Goal: Information Seeking & Learning: Find specific page/section

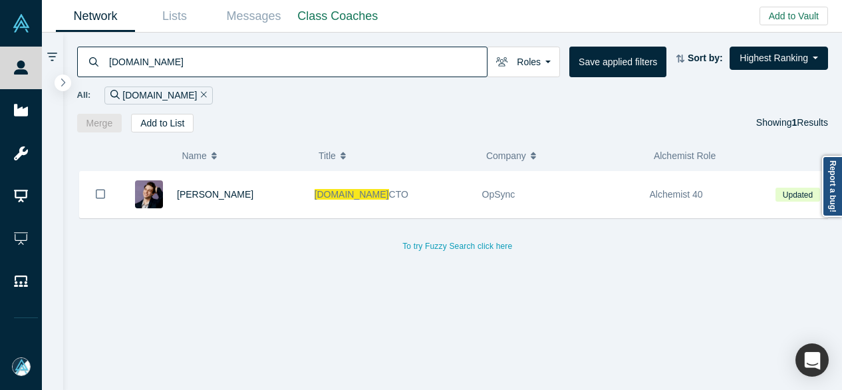
drag, startPoint x: 178, startPoint y: 69, endPoint x: 98, endPoint y: 61, distance: 79.6
click at [98, 61] on div "Network.app" at bounding box center [282, 62] width 411 height 31
paste input "Jeff Cherkassky"
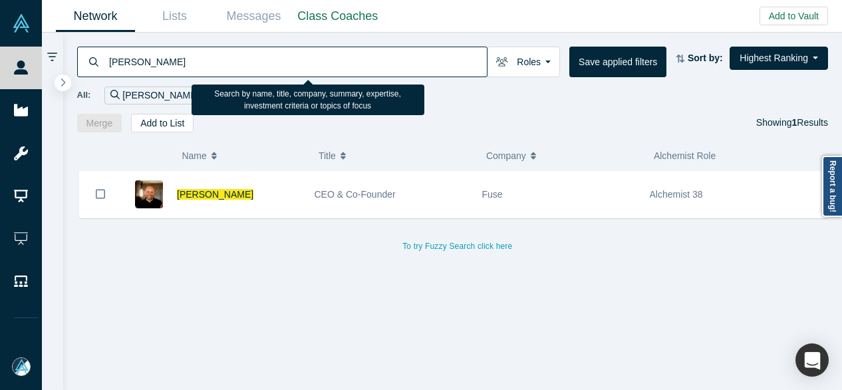
drag, startPoint x: 182, startPoint y: 64, endPoint x: 108, endPoint y: 58, distance: 74.1
click at [108, 58] on input "Jeff Cherkassky" at bounding box center [297, 61] width 379 height 31
paste input "EverGrow App Inc."
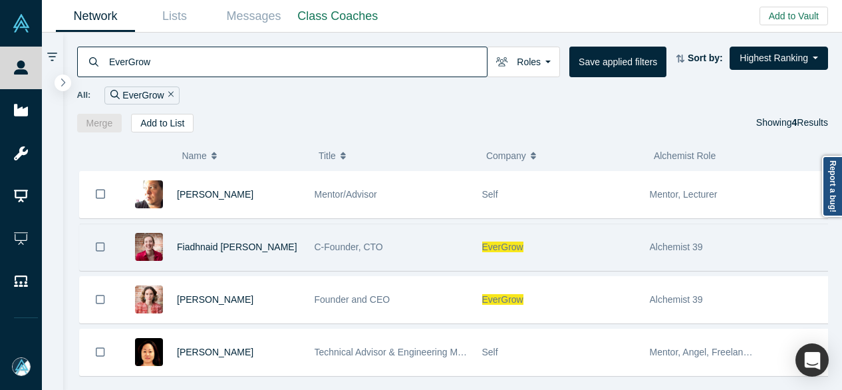
click at [486, 242] on span "EverGrow" at bounding box center [502, 247] width 41 height 11
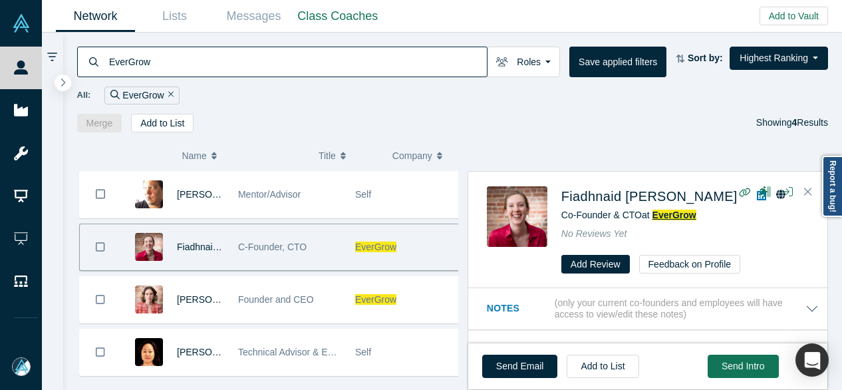
click at [675, 210] on span "EverGrow" at bounding box center [675, 215] width 44 height 11
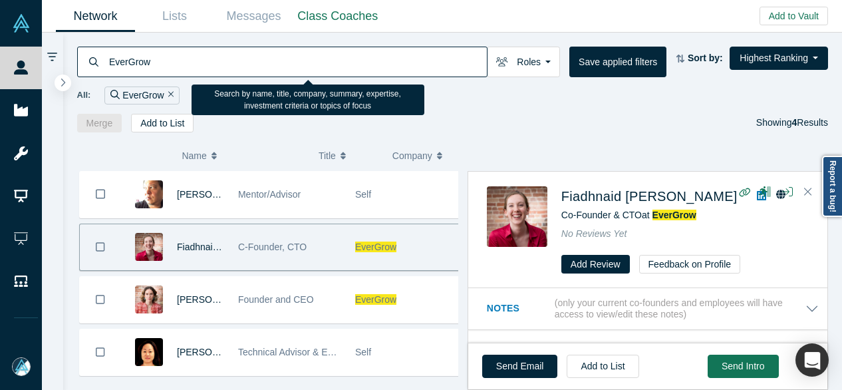
drag, startPoint x: 168, startPoint y: 63, endPoint x: 106, endPoint y: 64, distance: 61.2
click at [106, 64] on div "EverGrow" at bounding box center [282, 62] width 411 height 31
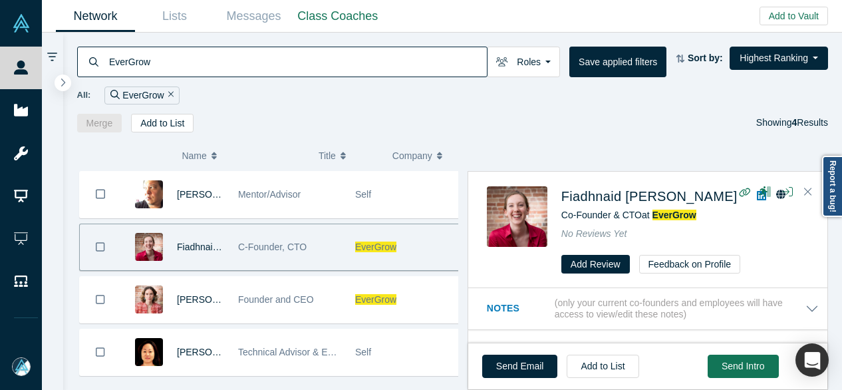
paste input "David Knight"
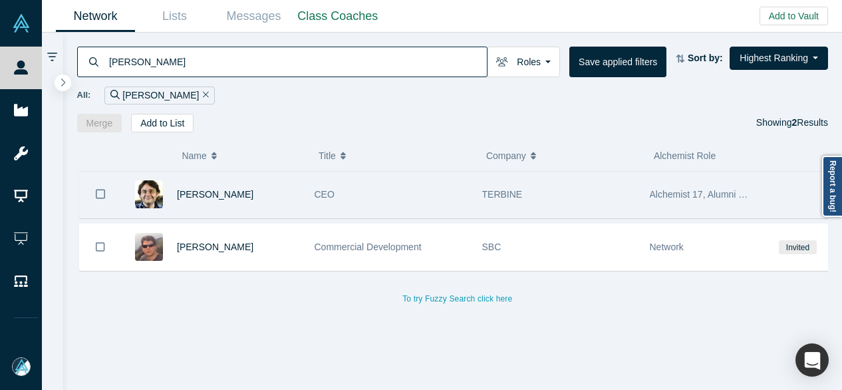
type input "David Knight"
click at [510, 193] on span "TERBINE" at bounding box center [502, 194] width 41 height 11
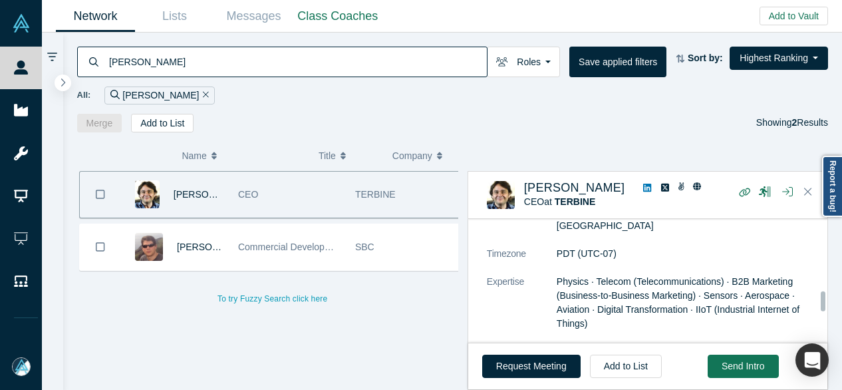
scroll to position [570, 0]
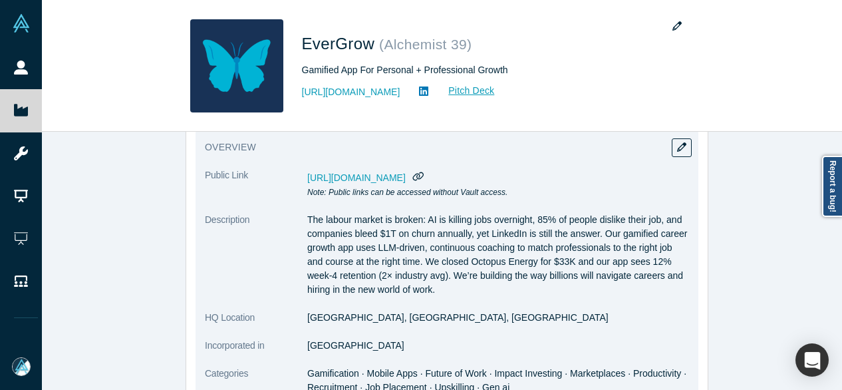
scroll to position [200, 0]
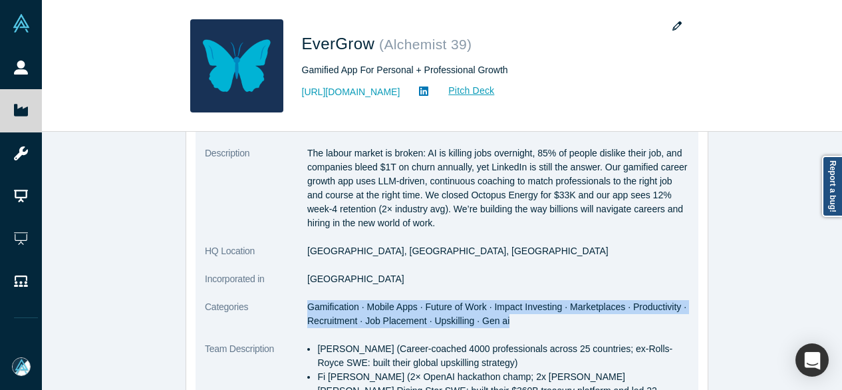
drag, startPoint x: 304, startPoint y: 307, endPoint x: 500, endPoint y: 319, distance: 196.0
click at [502, 319] on dd "Gamification · Mobile Apps · Future of Work · Impact Investing · Marketplaces ·…" at bounding box center [498, 314] width 382 height 28
copy span "Gamification · Mobile Apps · Future of Work · Impact Investing · Marketplaces ·…"
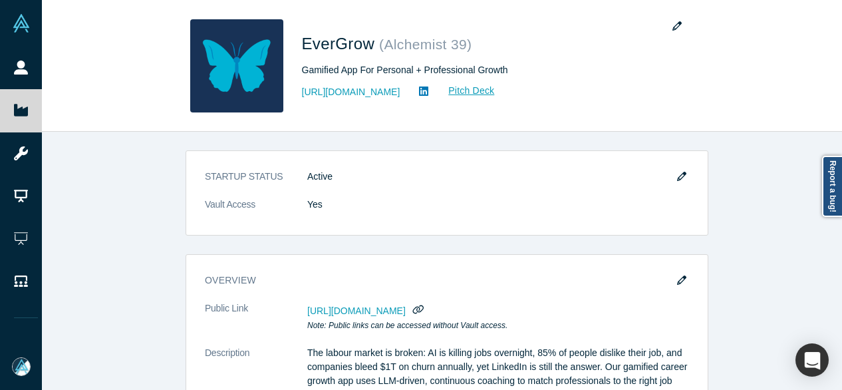
scroll to position [200, 0]
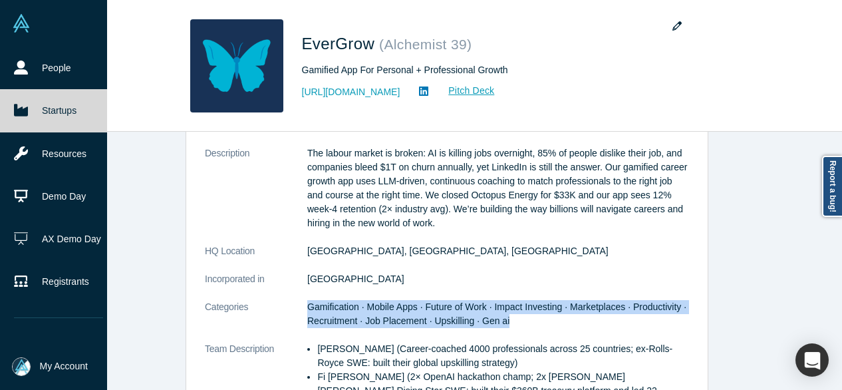
click at [57, 106] on link "Startups" at bounding box center [58, 110] width 117 height 43
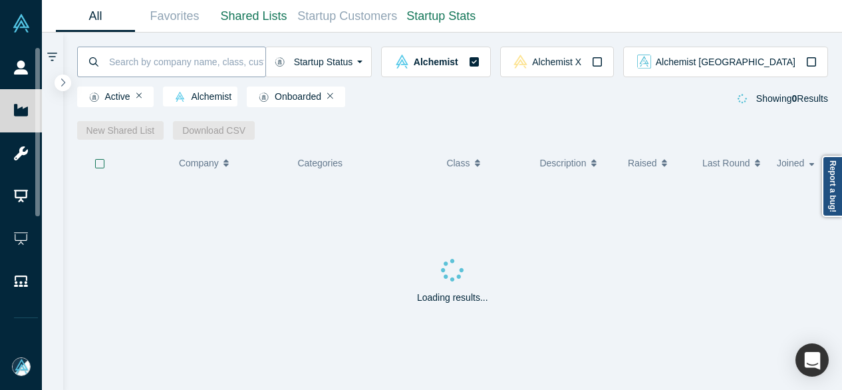
click at [177, 63] on input at bounding box center [187, 61] width 158 height 31
paste input "Divergence AI"
type input "Divergence AI"
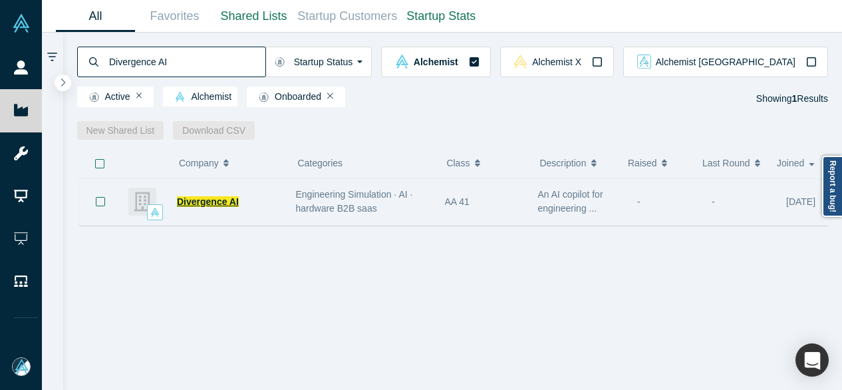
click at [209, 204] on span "Divergence AI" at bounding box center [208, 201] width 62 height 11
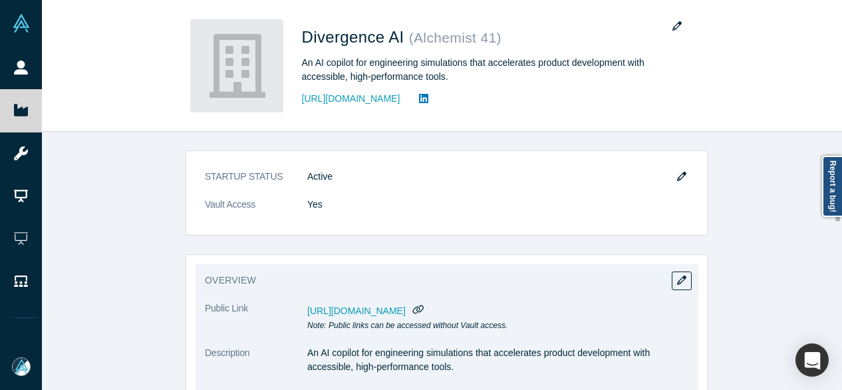
scroll to position [133, 0]
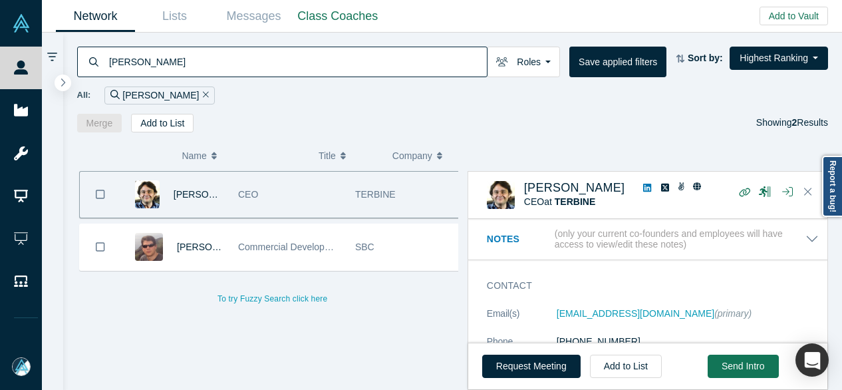
scroll to position [570, 0]
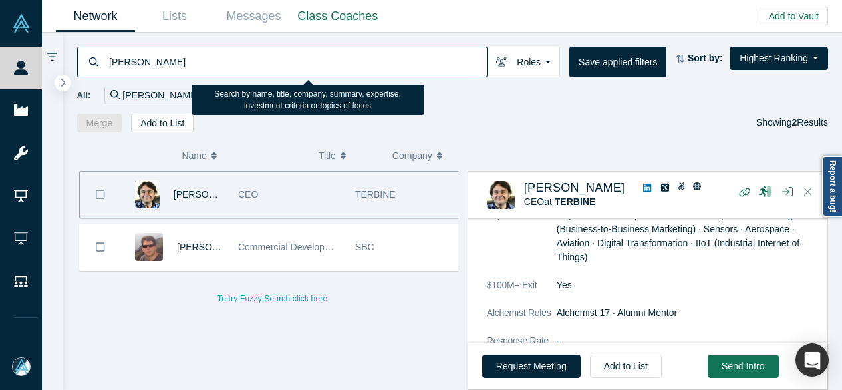
drag, startPoint x: 152, startPoint y: 58, endPoint x: 110, endPoint y: 57, distance: 41.3
click at [110, 57] on input "David Knight" at bounding box center [297, 61] width 379 height 31
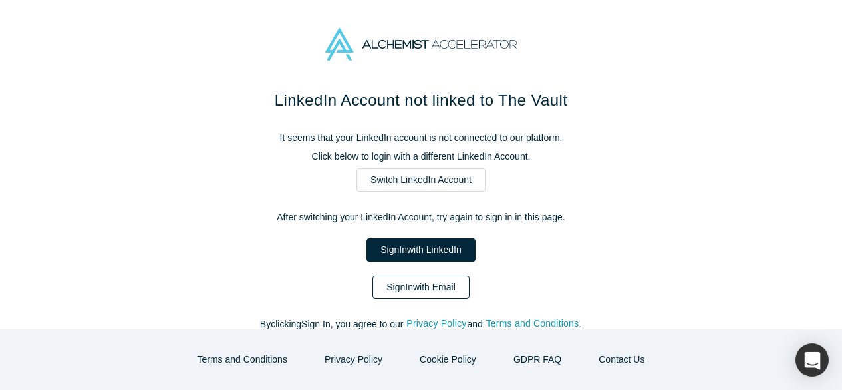
click at [422, 282] on link "Sign In with Email" at bounding box center [421, 287] width 97 height 23
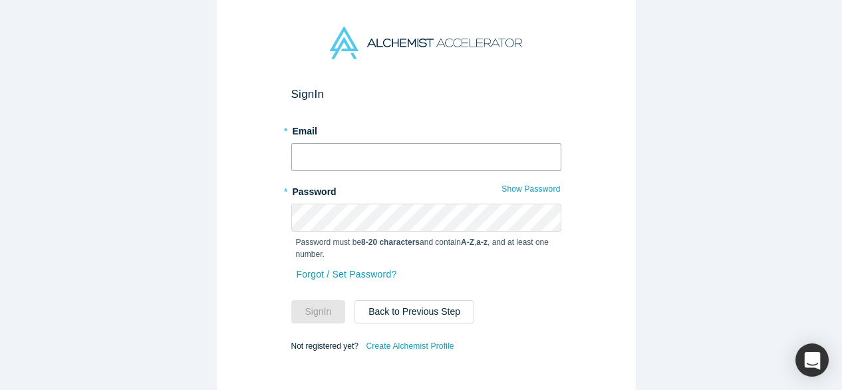
type input "[EMAIL_ADDRESS][DOMAIN_NAME]"
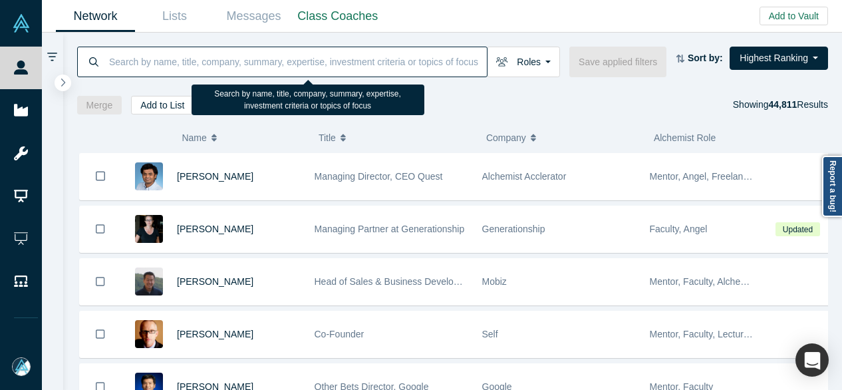
click at [260, 59] on input at bounding box center [297, 61] width 379 height 31
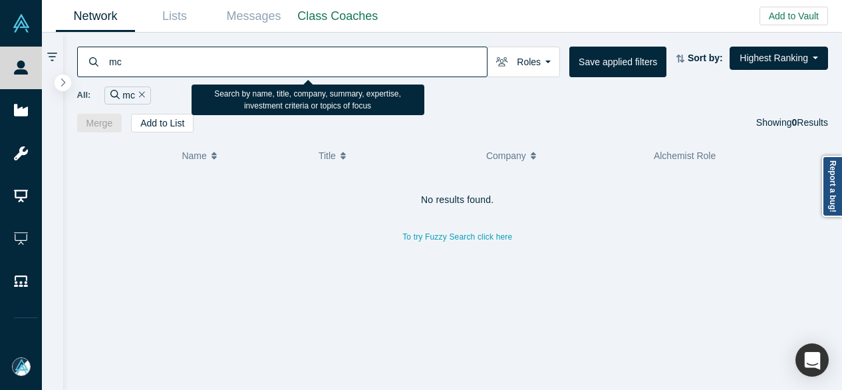
type input "m"
type input "deskree"
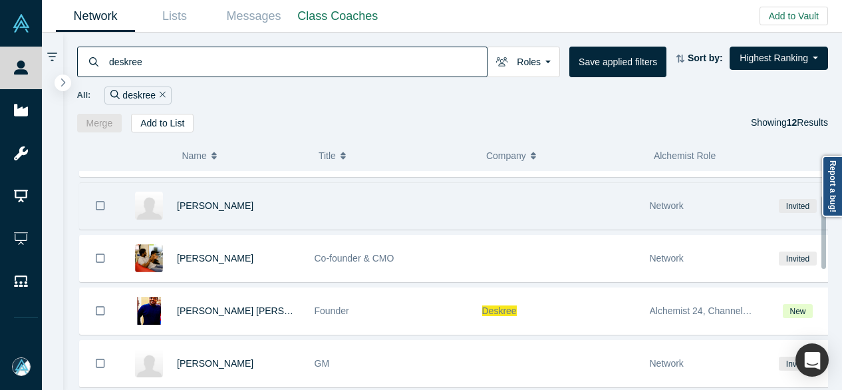
scroll to position [200, 0]
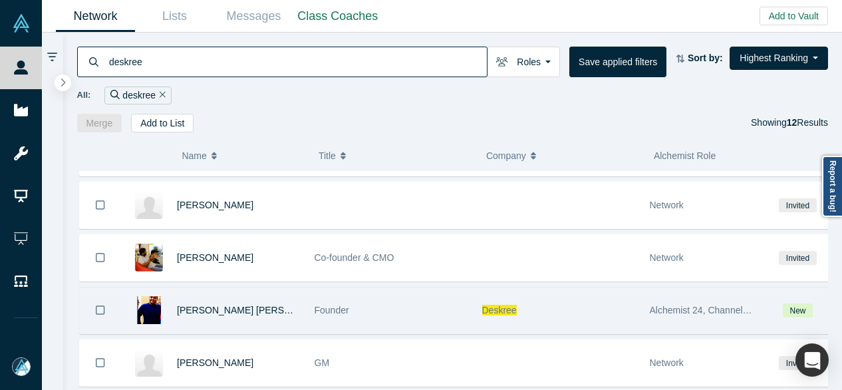
click at [498, 305] on span "Deskree" at bounding box center [499, 310] width 35 height 11
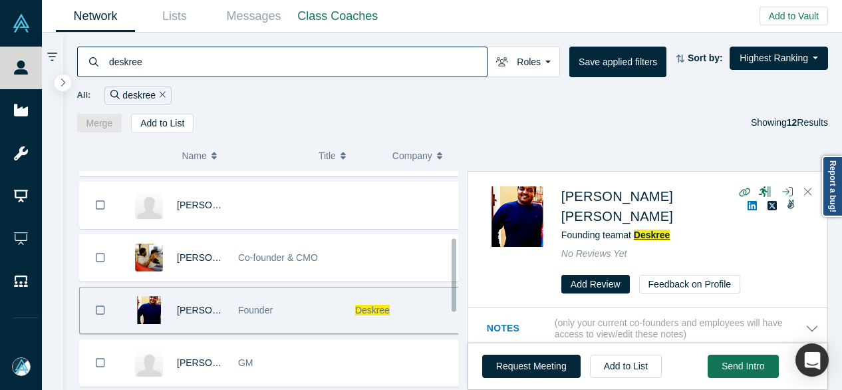
click at [657, 230] on span "Deskree" at bounding box center [652, 235] width 37 height 11
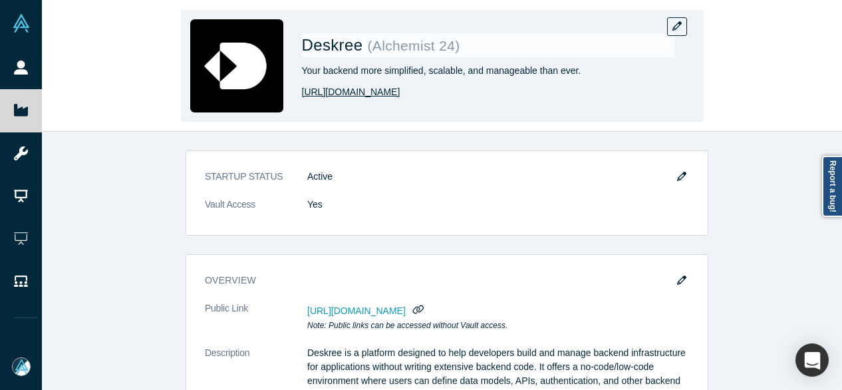
drag, startPoint x: 415, startPoint y: 98, endPoint x: 303, endPoint y: 96, distance: 112.5
click at [303, 96] on div "[URL][DOMAIN_NAME]" at bounding box center [488, 92] width 373 height 14
copy link "[URL][DOMAIN_NAME]"
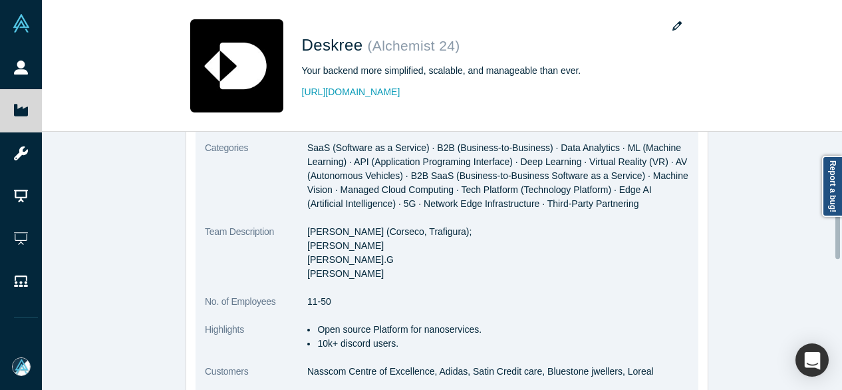
scroll to position [665, 0]
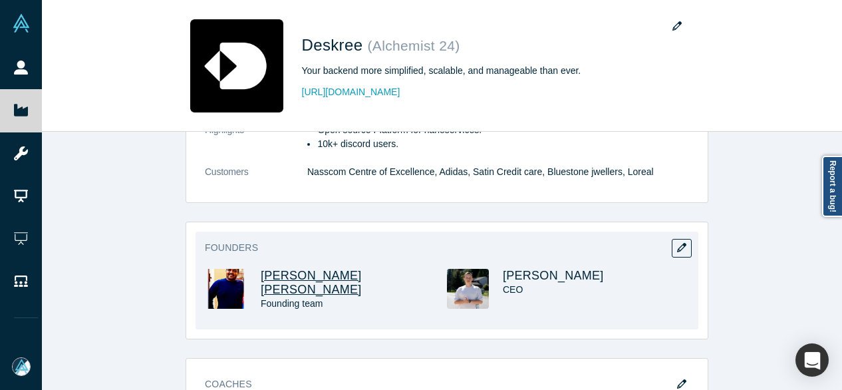
click at [290, 274] on span "Vivek Pratap Singh" at bounding box center [311, 282] width 101 height 27
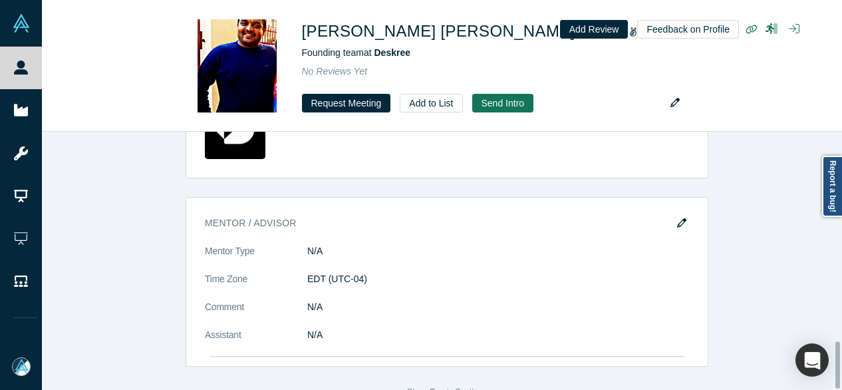
scroll to position [1149, 0]
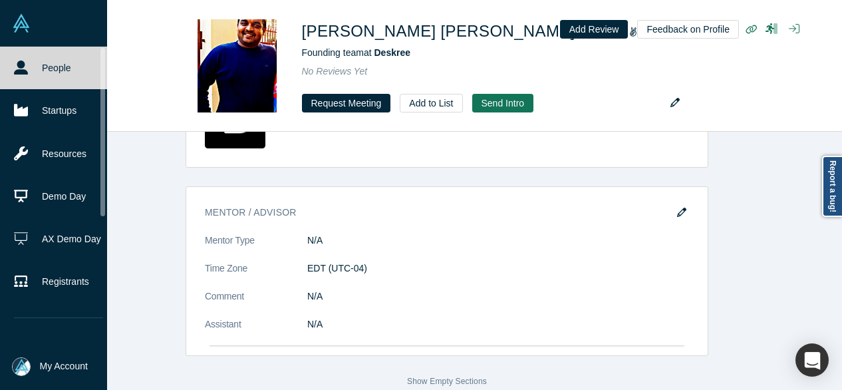
click at [35, 58] on link "People" at bounding box center [58, 68] width 117 height 43
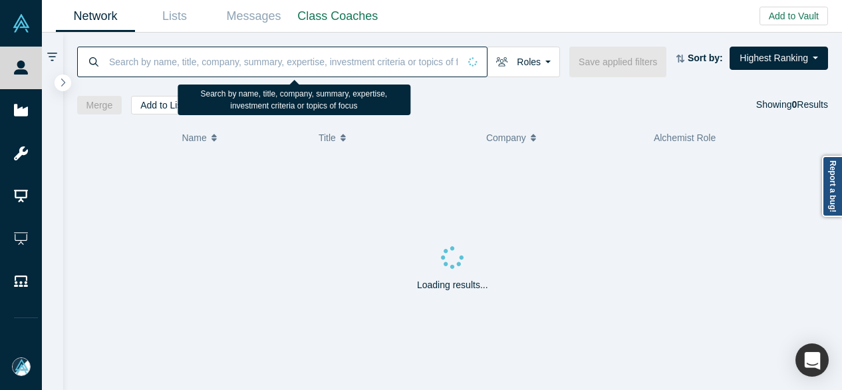
click at [132, 61] on input at bounding box center [283, 61] width 351 height 31
paste input "Eluna"
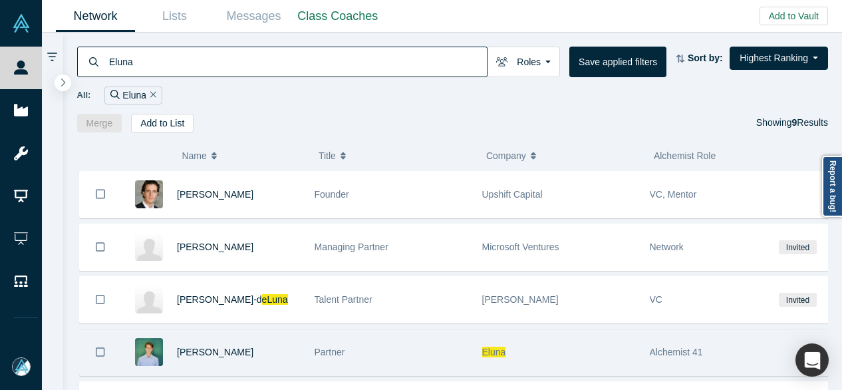
type input "Eluna"
click at [488, 348] on span "Eluna" at bounding box center [494, 352] width 24 height 11
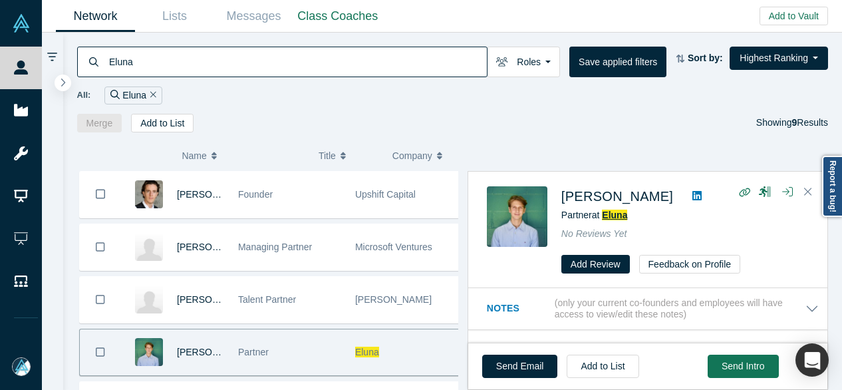
click at [620, 212] on span "Eluna" at bounding box center [614, 215] width 25 height 11
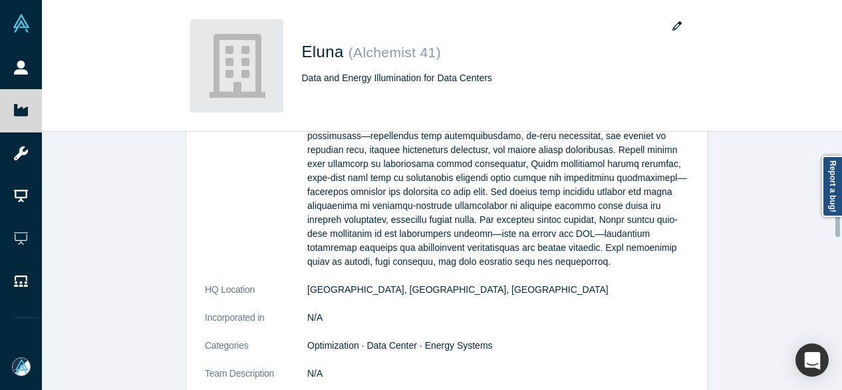
scroll to position [333, 0]
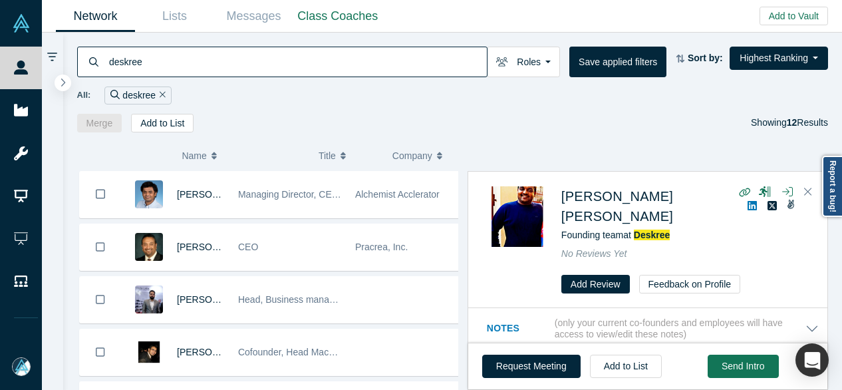
scroll to position [200, 0]
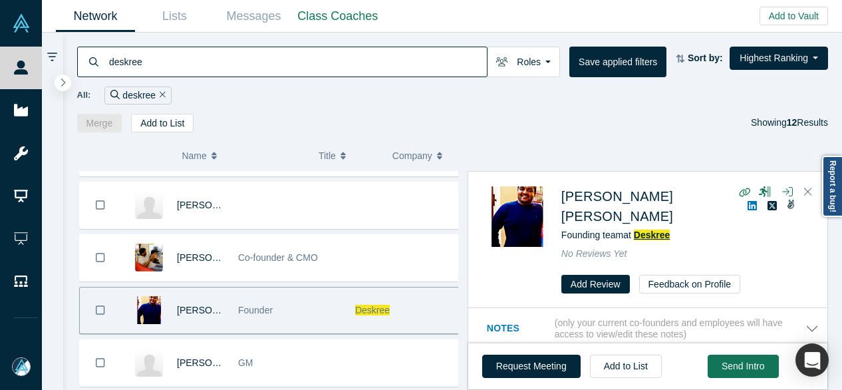
click at [651, 230] on span "Deskree" at bounding box center [652, 235] width 37 height 11
drag, startPoint x: 181, startPoint y: 59, endPoint x: 102, endPoint y: 63, distance: 78.6
click at [101, 63] on div "deskree" at bounding box center [282, 62] width 411 height 31
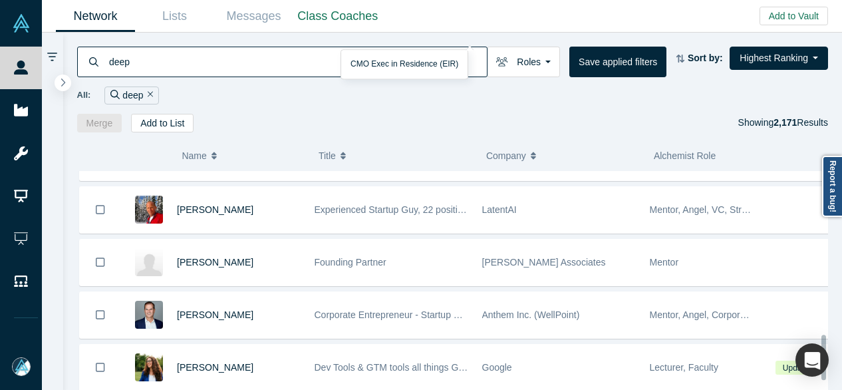
scroll to position [799, 0]
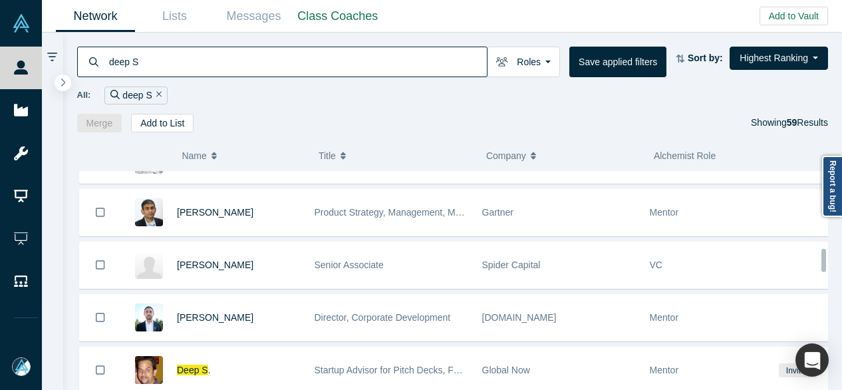
scroll to position [732, 0]
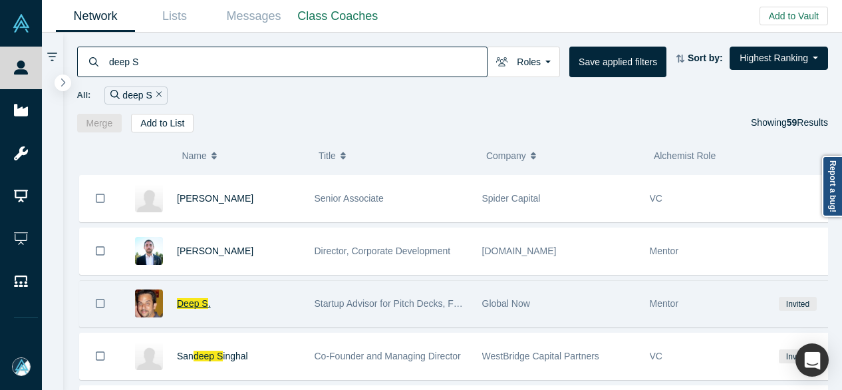
type input "deep S"
click at [184, 298] on span "Deep S" at bounding box center [192, 303] width 31 height 11
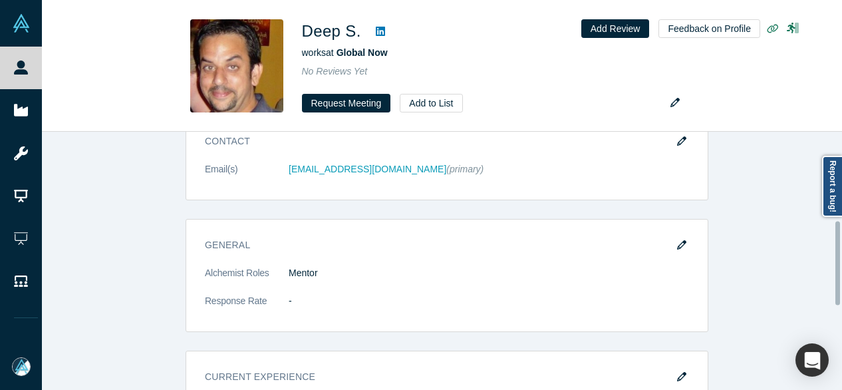
scroll to position [262, 0]
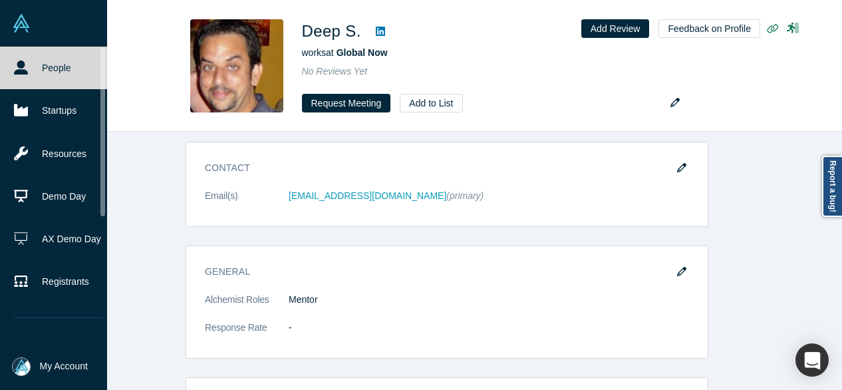
click at [37, 66] on link "People" at bounding box center [58, 68] width 117 height 43
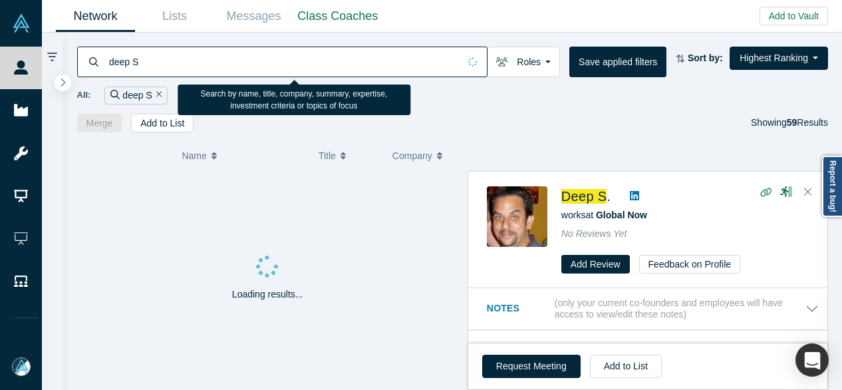
drag, startPoint x: 152, startPoint y: 67, endPoint x: 106, endPoint y: 66, distance: 45.9
click at [106, 66] on div "deep S" at bounding box center [282, 62] width 411 height 31
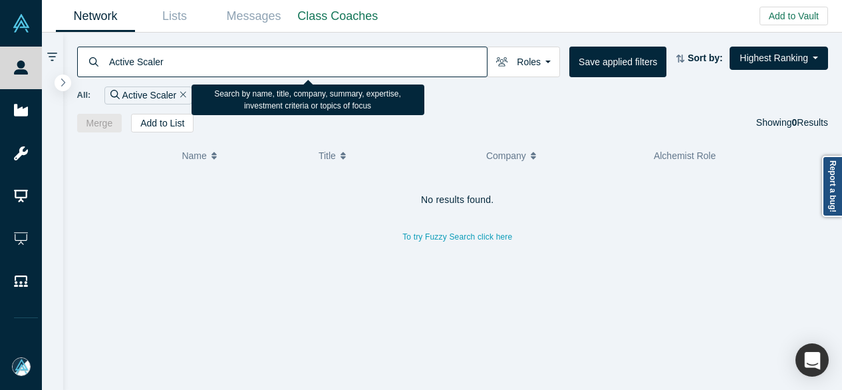
drag, startPoint x: 134, startPoint y: 63, endPoint x: 197, endPoint y: 65, distance: 63.2
click at [197, 65] on input "Active Scaler" at bounding box center [297, 61] width 379 height 31
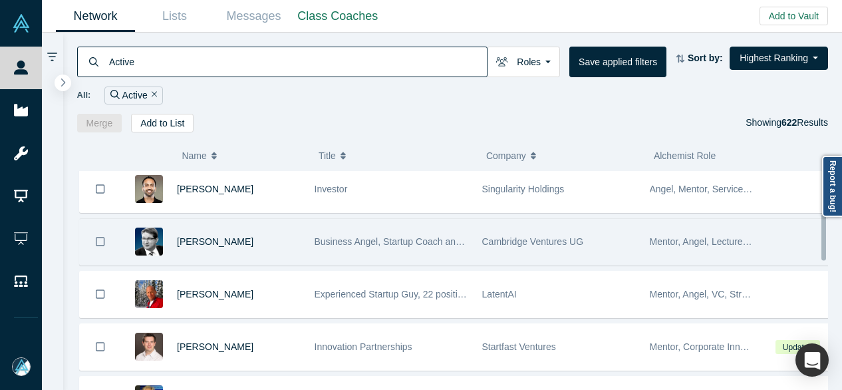
scroll to position [200, 0]
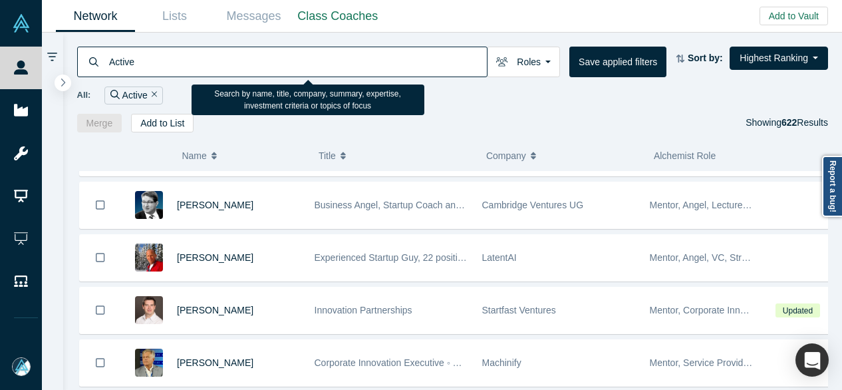
click at [201, 66] on input "Active" at bounding box center [297, 61] width 379 height 31
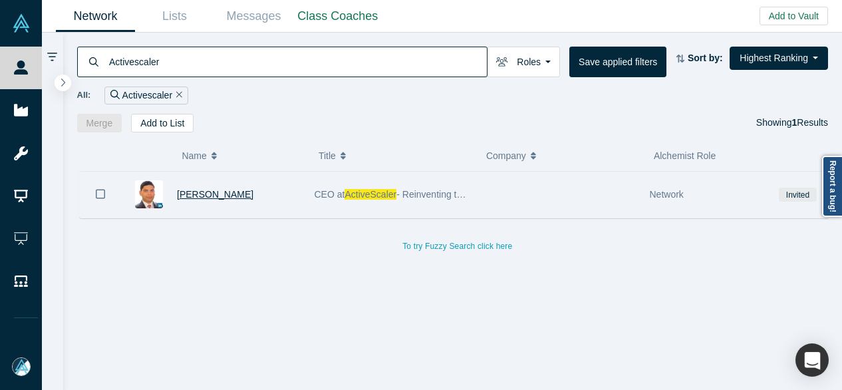
type input "Activescaler"
click at [192, 195] on span "Abhay Jain" at bounding box center [215, 194] width 77 height 11
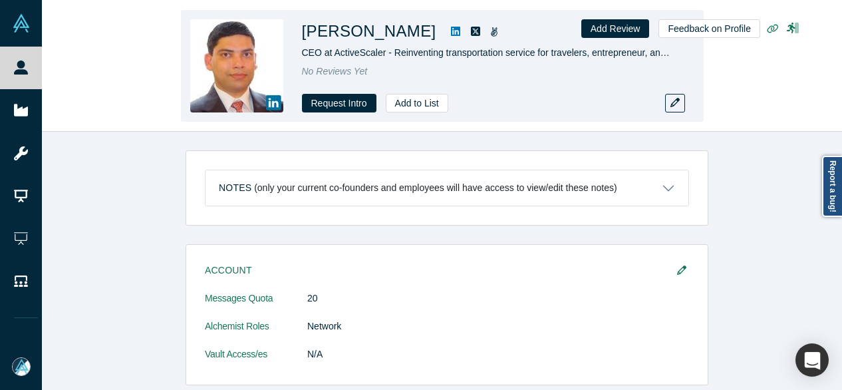
click at [67, 61] on div "Abhay Jain CEO at ActiveScaler - Reinventing transportation service for travele…" at bounding box center [442, 66] width 801 height 131
click at [665, 50] on span "CEO at ActiveScaler - Reinventing transportation service for travelers, entrepr…" at bounding box center [502, 52] width 400 height 11
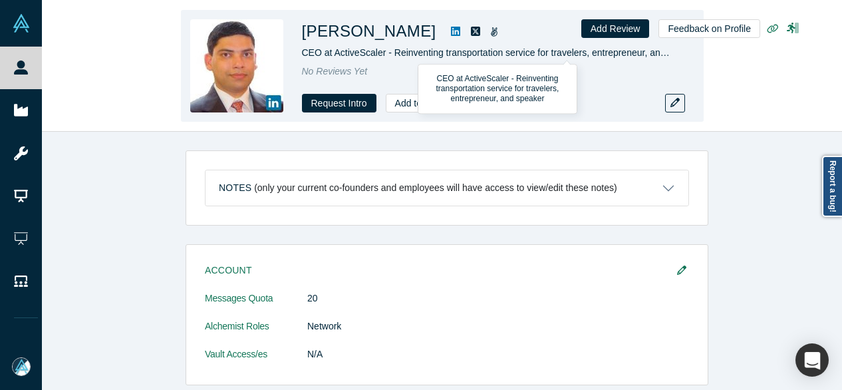
click at [646, 51] on span "CEO at ActiveScaler - Reinventing transportation service for travelers, entrepr…" at bounding box center [502, 52] width 400 height 11
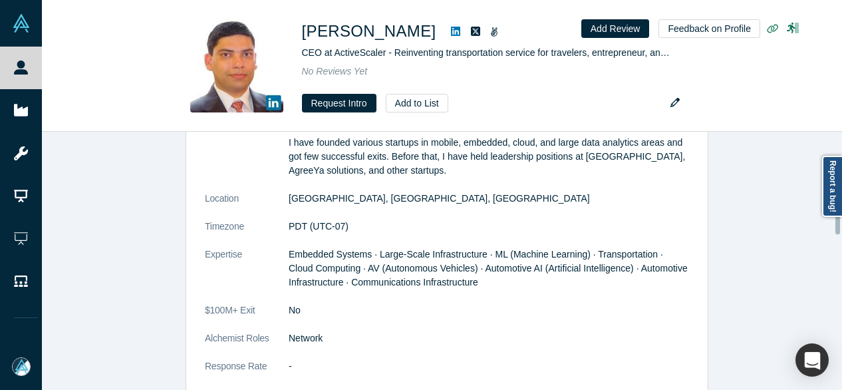
scroll to position [532, 0]
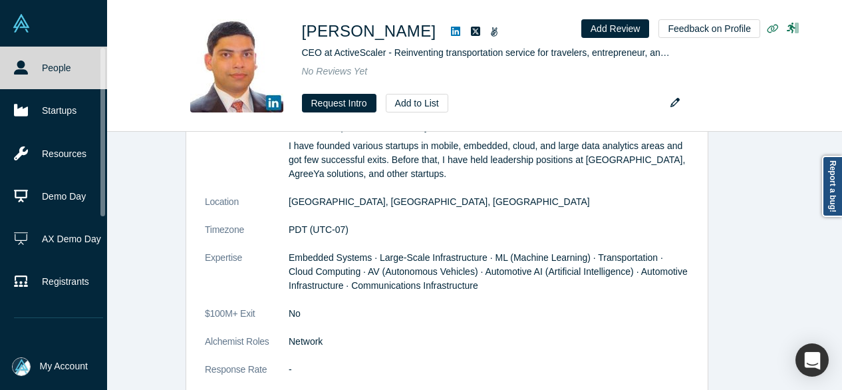
click at [38, 66] on link "People" at bounding box center [58, 68] width 117 height 43
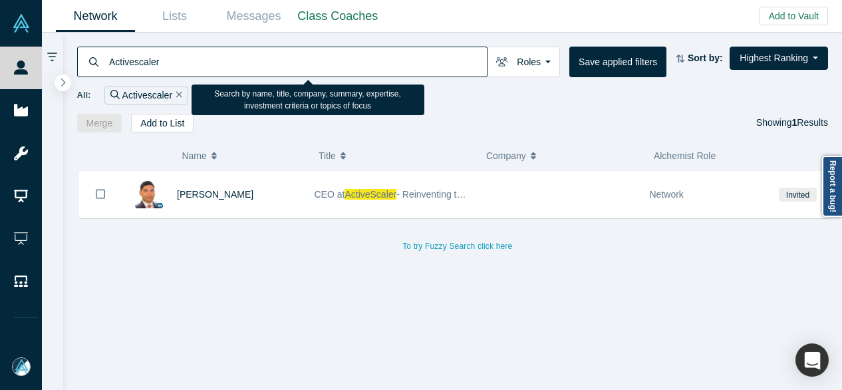
click at [144, 65] on input "Activescaler" at bounding box center [297, 61] width 379 height 31
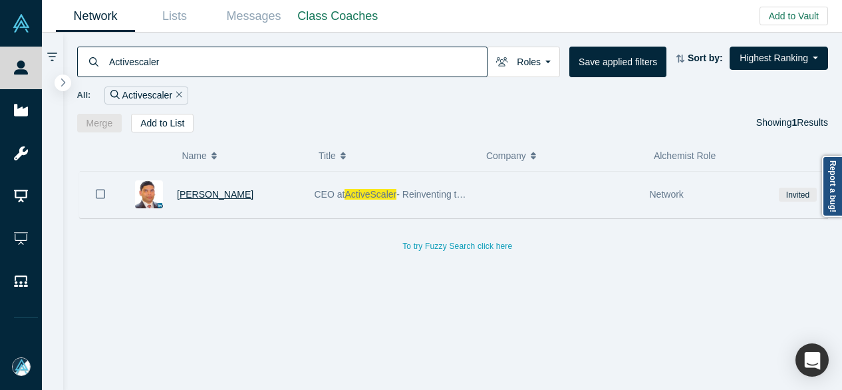
click at [185, 193] on span "Abhay Jain" at bounding box center [215, 194] width 77 height 11
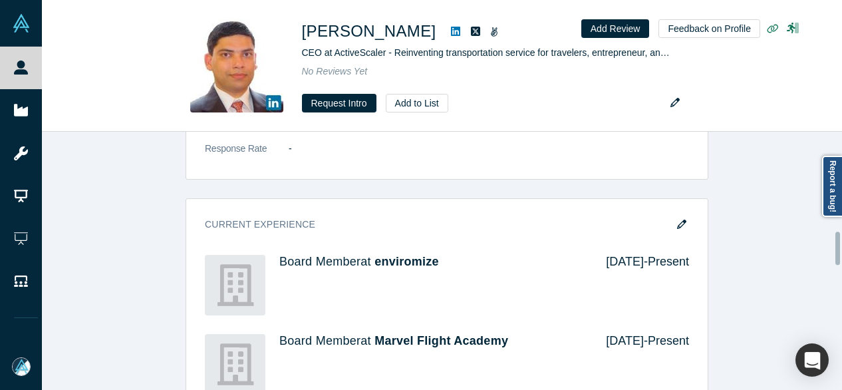
scroll to position [799, 0]
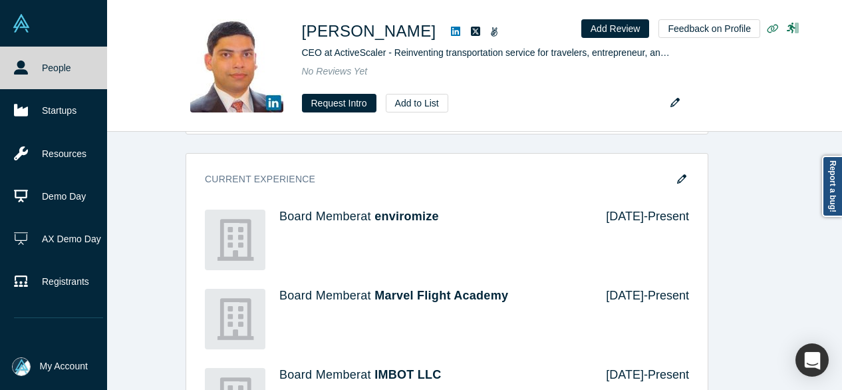
click at [17, 61] on icon at bounding box center [21, 68] width 14 height 14
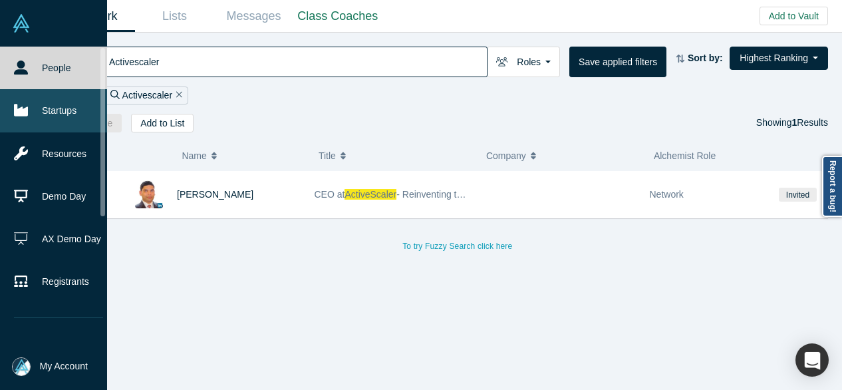
click at [39, 110] on link "Startups" at bounding box center [58, 110] width 117 height 43
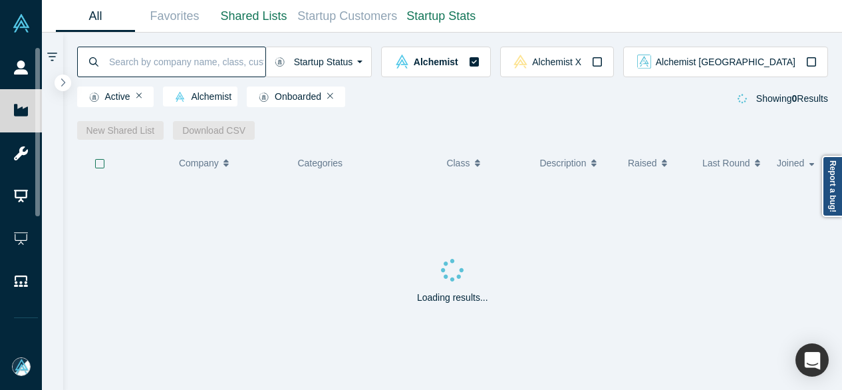
click at [146, 61] on input at bounding box center [187, 61] width 158 height 31
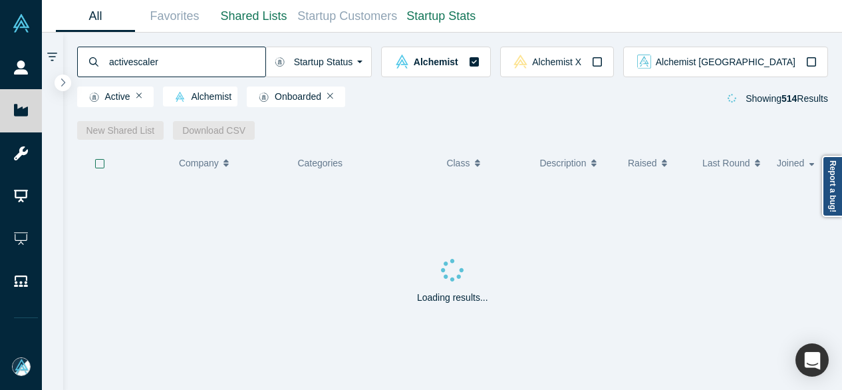
type input "activescaler"
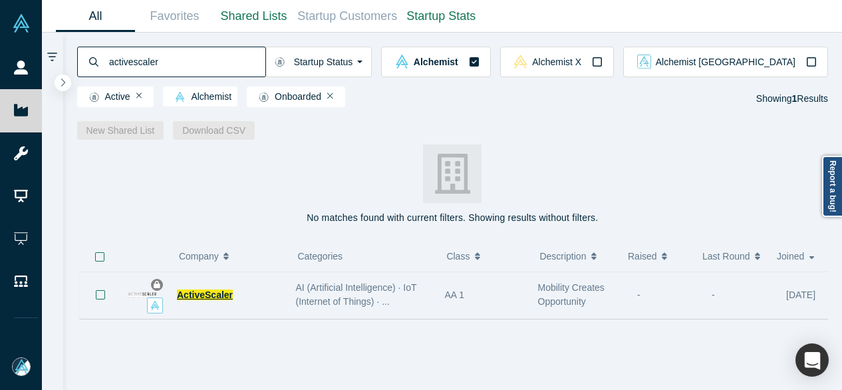
click at [203, 299] on span "ActiveScaler" at bounding box center [205, 294] width 56 height 11
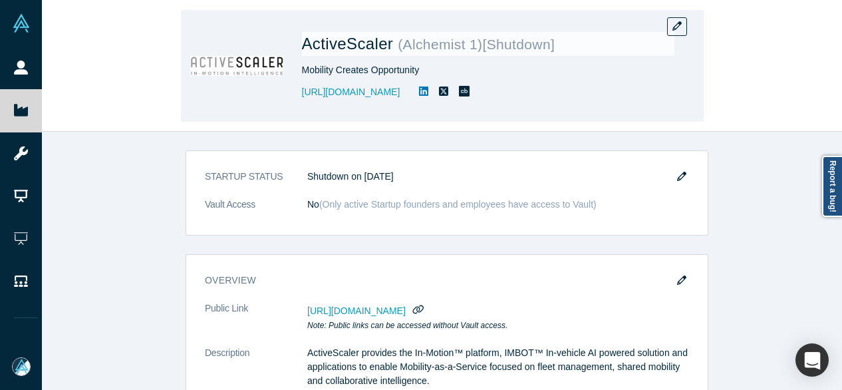
drag, startPoint x: 299, startPoint y: 102, endPoint x: 398, endPoint y: 99, distance: 98.5
click at [398, 99] on div "ActiveScaler ( Alchemist 1 ) [Shutdown] Mobility Creates Opportunity http://act…" at bounding box center [442, 66] width 523 height 112
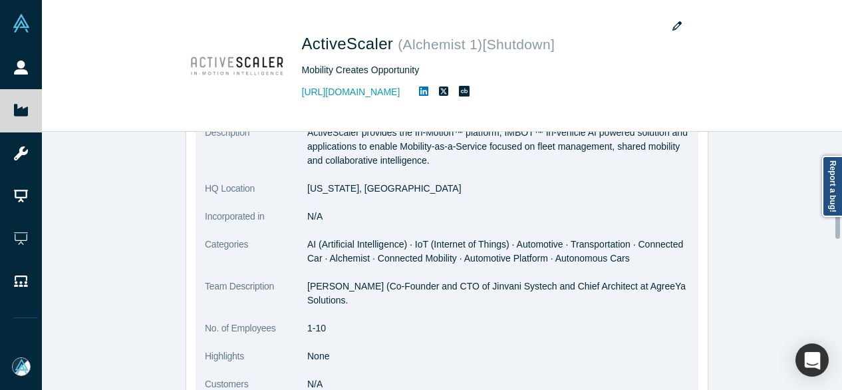
scroll to position [200, 0]
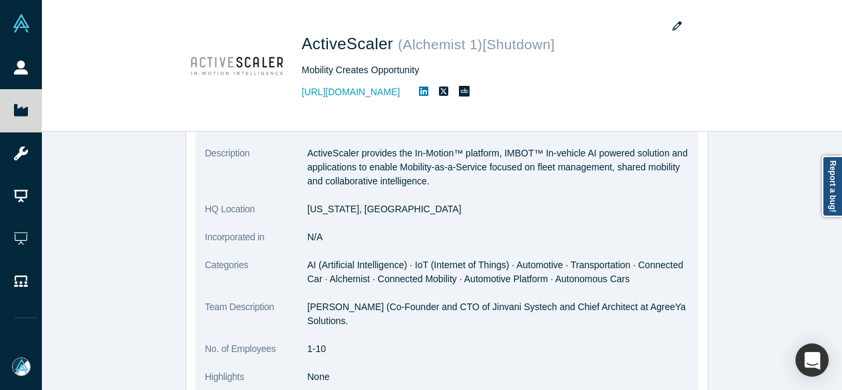
copy link "http://activescaler.com/"
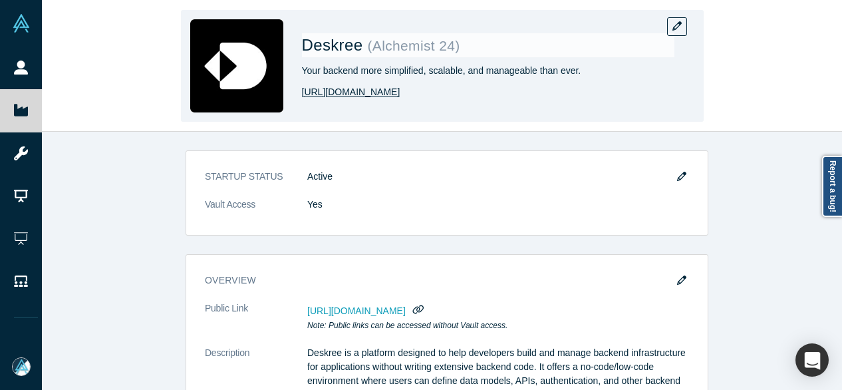
drag, startPoint x: 299, startPoint y: 98, endPoint x: 399, endPoint y: 96, distance: 100.5
click at [399, 96] on div "Deskree ( Alchemist 24 ) Your backend more simplified, scalable, and manageable…" at bounding box center [442, 66] width 523 height 112
copy link "[URL][DOMAIN_NAME]"
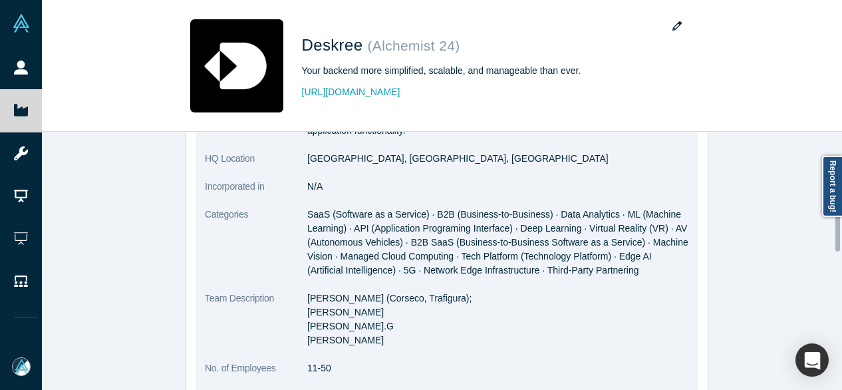
scroll to position [665, 0]
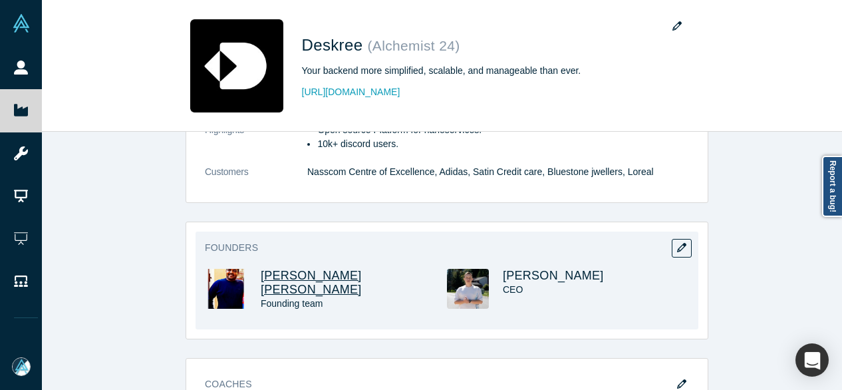
click at [315, 269] on span "[PERSON_NAME] [PERSON_NAME]" at bounding box center [311, 282] width 101 height 27
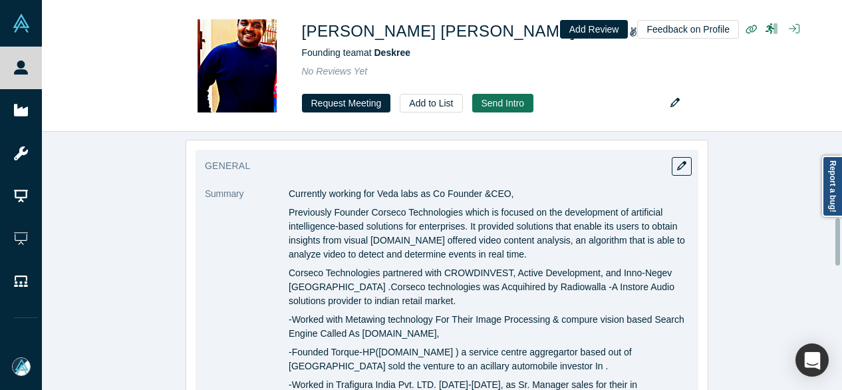
scroll to position [532, 0]
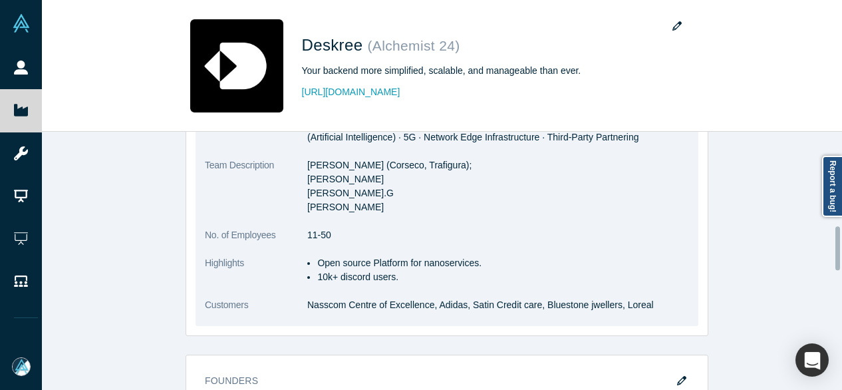
scroll to position [799, 0]
